Goal: Obtain resource: Download file/media

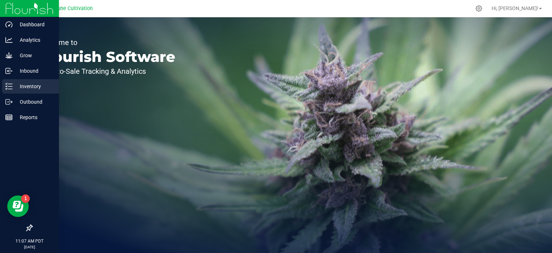
click at [14, 87] on p "Inventory" at bounding box center [34, 86] width 43 height 9
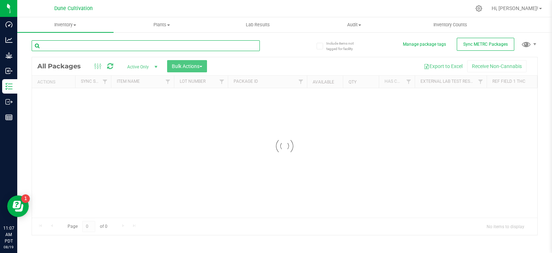
click at [109, 44] on input "text" at bounding box center [146, 45] width 228 height 11
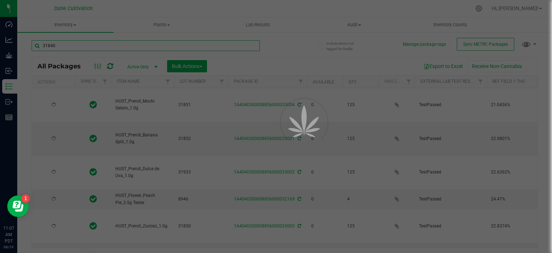
type input "31840"
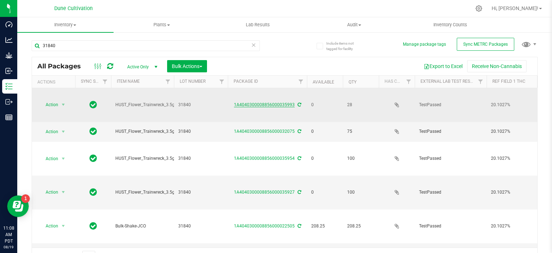
click at [255, 102] on link "1A4040300008856000035993" at bounding box center [264, 104] width 61 height 5
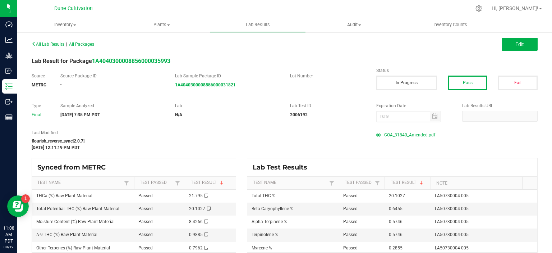
click at [397, 134] on span "COA_31840_Amended.pdf" at bounding box center [409, 134] width 51 height 11
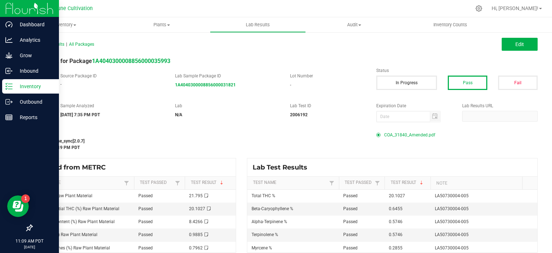
click at [8, 86] on icon at bounding box center [8, 86] width 7 height 7
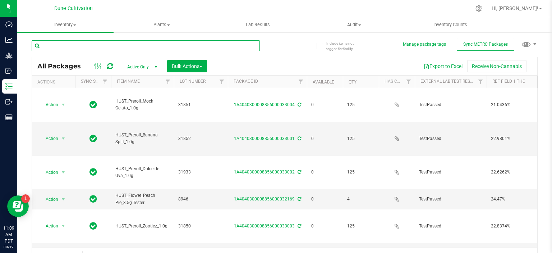
click at [102, 45] on input "text" at bounding box center [146, 45] width 228 height 11
type input "31658"
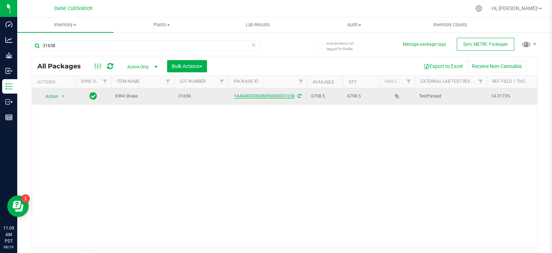
click at [255, 93] on link "1A4040300008856000031658" at bounding box center [264, 95] width 61 height 5
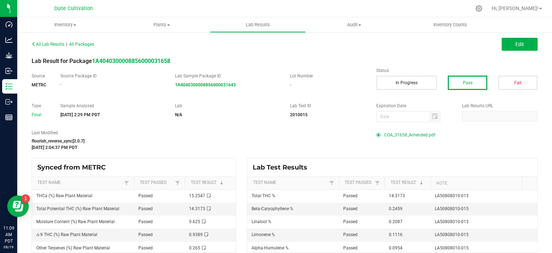
click at [395, 136] on span "COA_31658_Amended.pdf" at bounding box center [409, 134] width 51 height 11
